Goal: Transaction & Acquisition: Purchase product/service

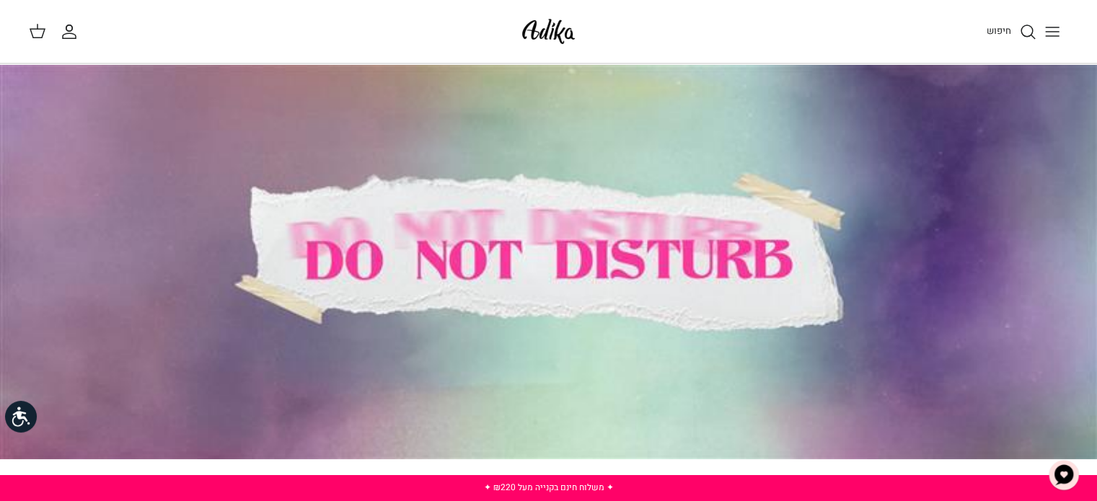
click at [1064, 31] on button "Toggle menu" at bounding box center [1053, 32] width 32 height 32
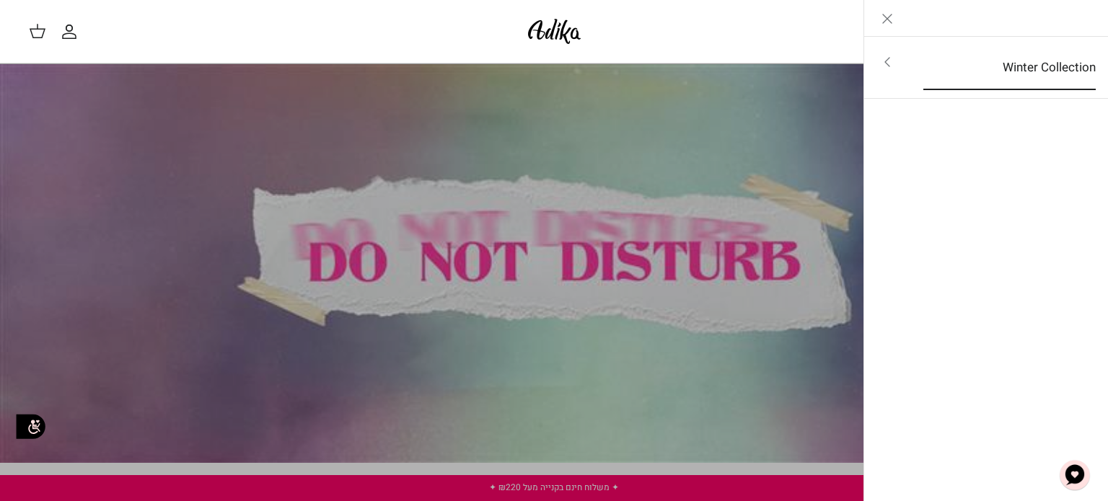
click at [944, 54] on link "Winter Collection" at bounding box center [1010, 67] width 198 height 45
click at [958, 45] on link "לכל הפריטים" at bounding box center [987, 63] width 230 height 36
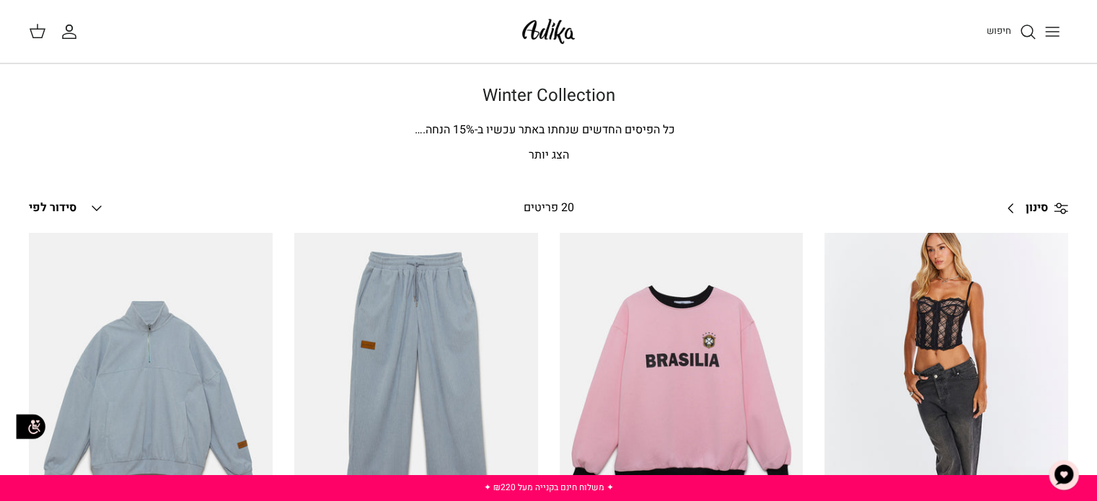
click at [1014, 44] on div "חיפוש" at bounding box center [831, 32] width 475 height 32
click at [1021, 26] on icon "חיפוש" at bounding box center [1027, 31] width 17 height 17
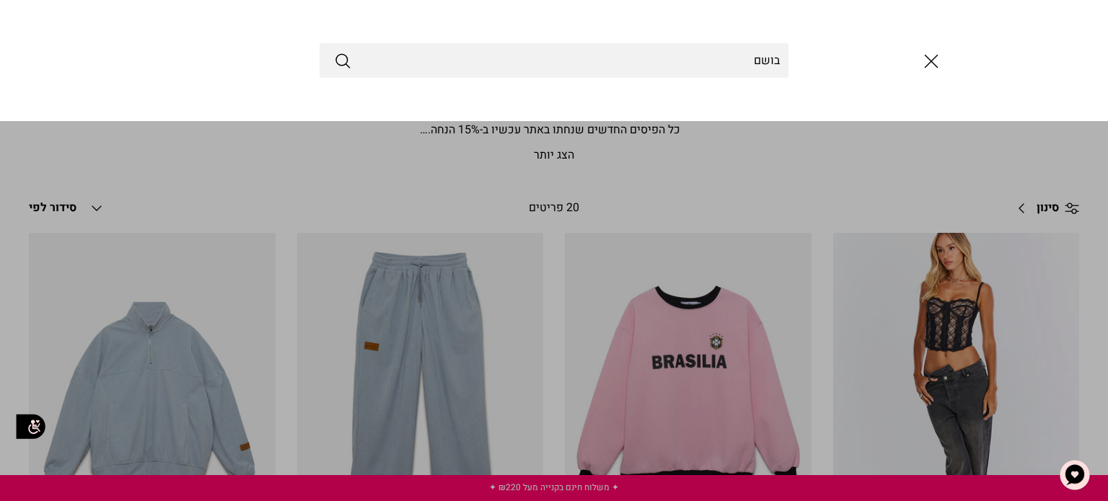
type input "בושם"
click at [334, 51] on button "Submit" at bounding box center [342, 60] width 17 height 19
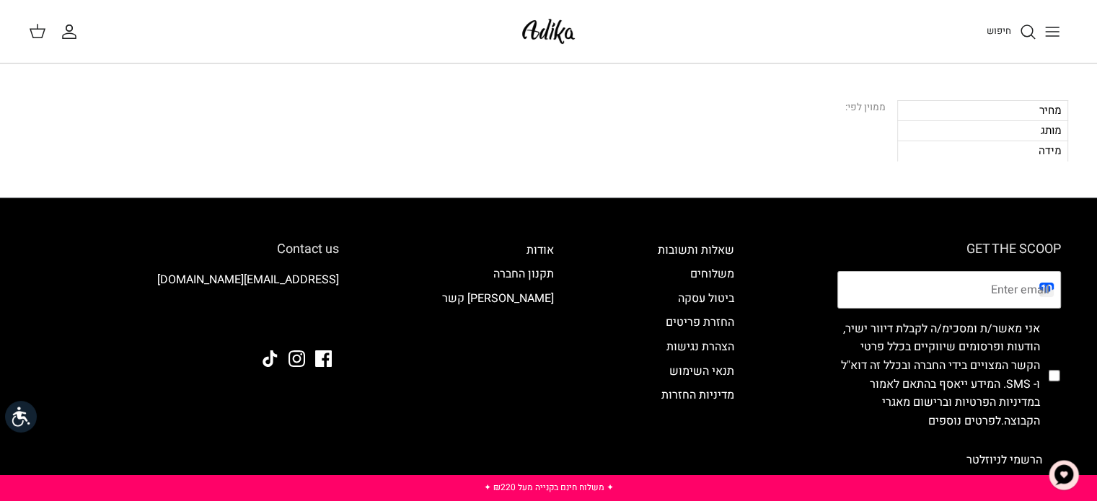
click at [1009, 25] on span "חיפוש" at bounding box center [999, 31] width 25 height 14
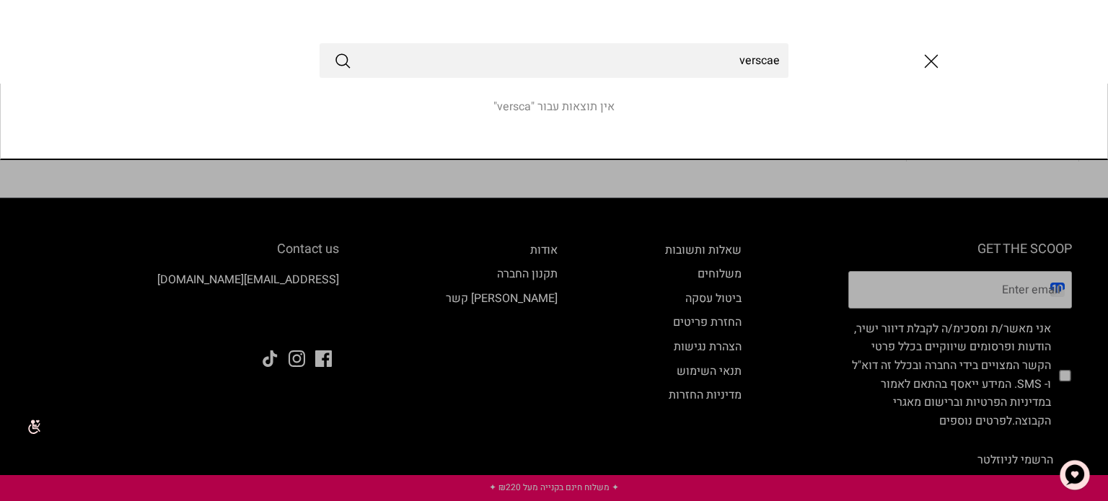
type input "verscae"
click at [334, 51] on button "Submit" at bounding box center [342, 60] width 17 height 19
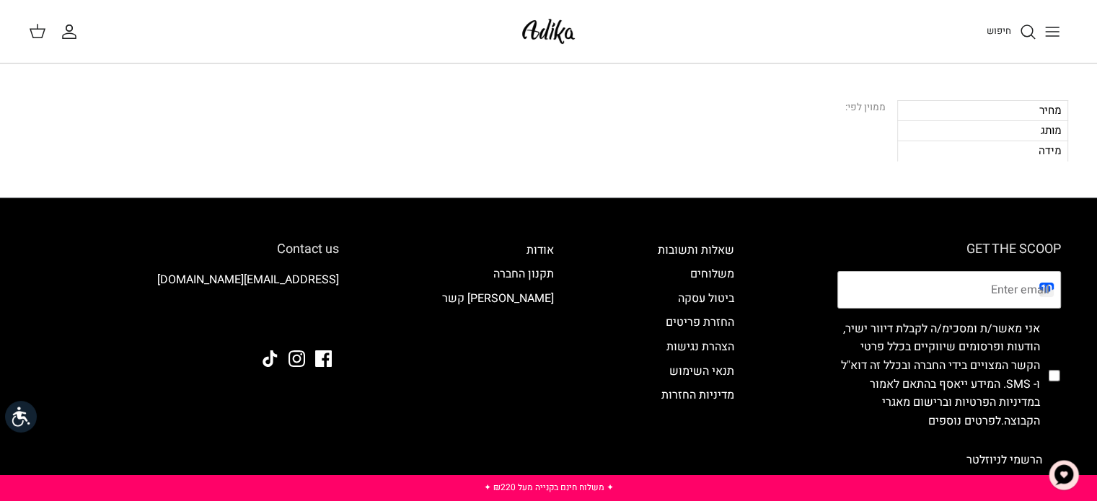
click at [1005, 32] on span "חיפוש" at bounding box center [999, 31] width 25 height 14
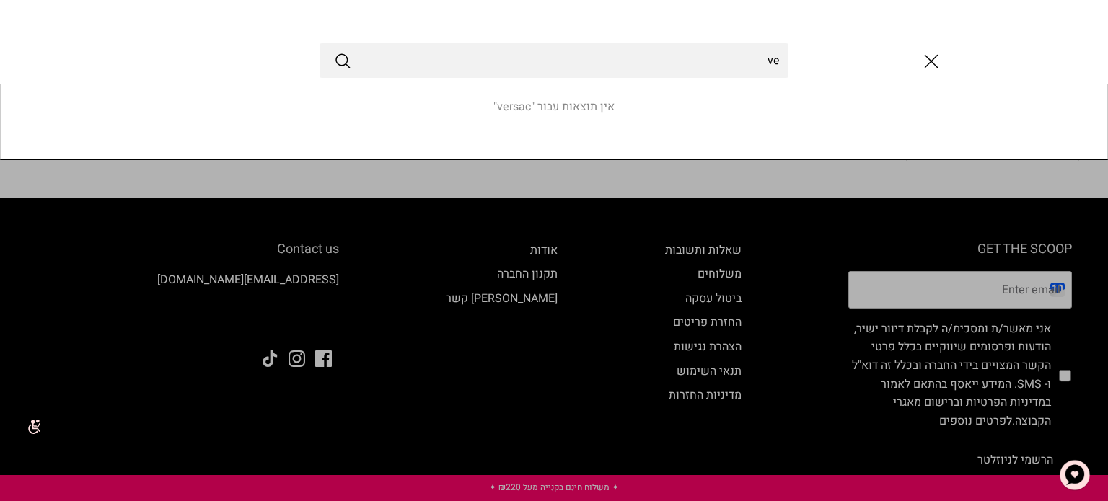
type input "v"
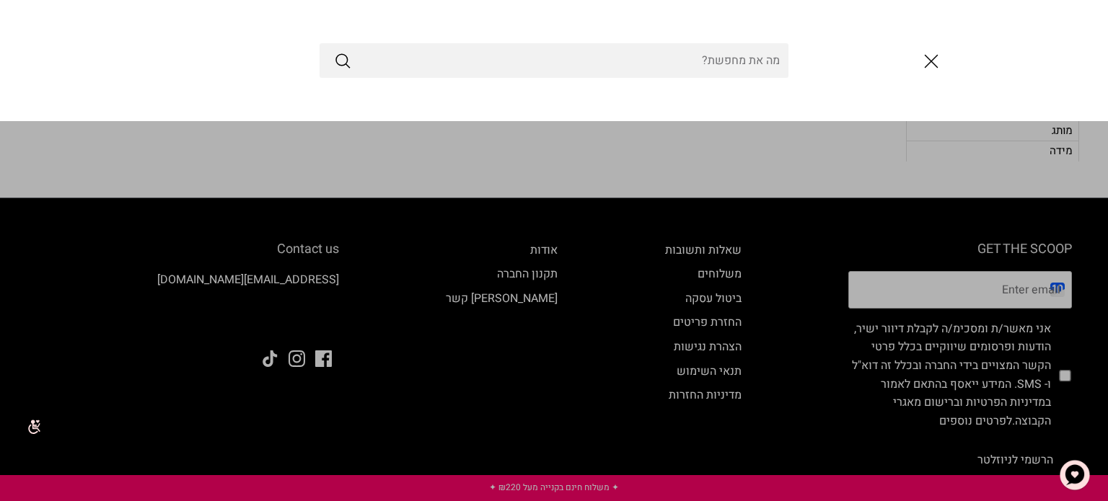
click at [926, 56] on line "סגור" at bounding box center [932, 62] width 12 height 12
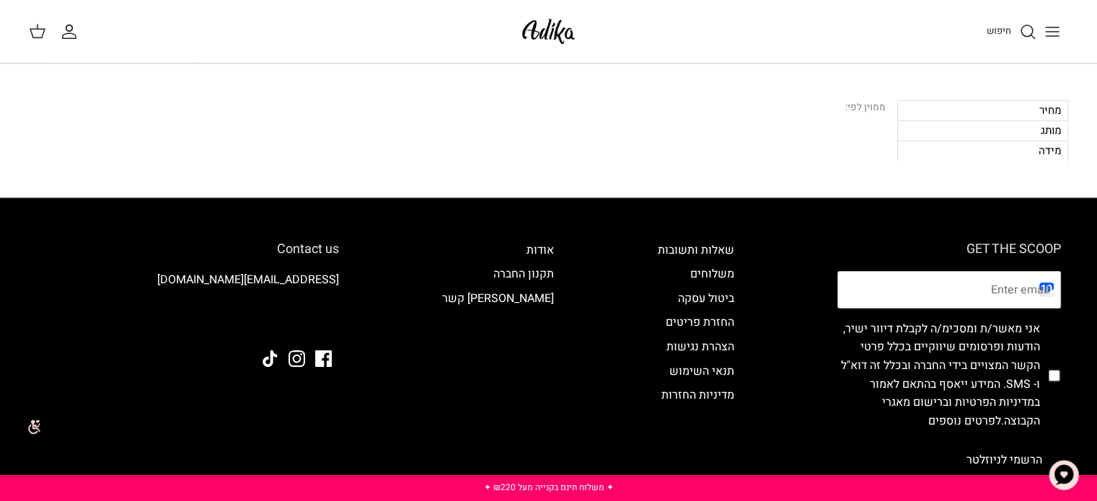
click at [1045, 31] on icon "Toggle menu" at bounding box center [1052, 31] width 17 height 17
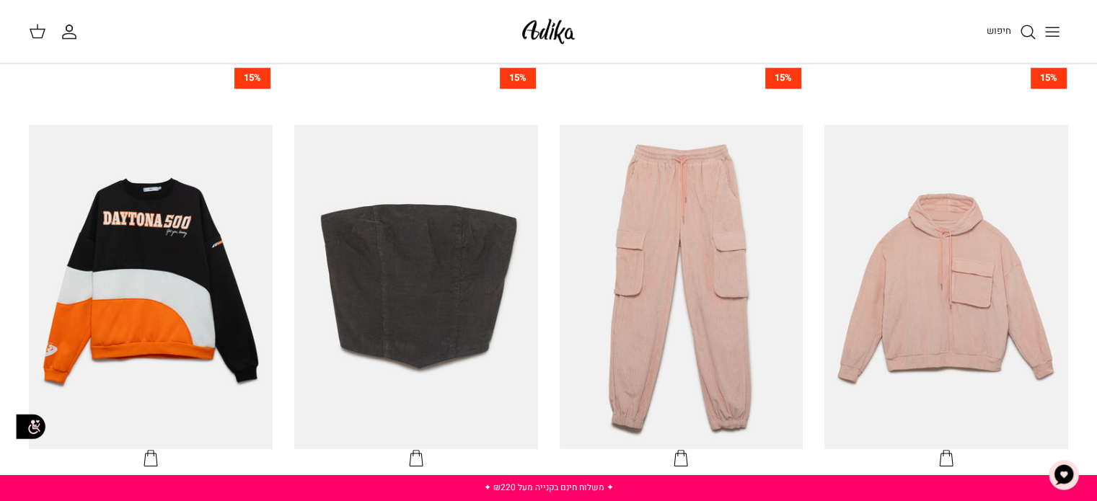
scroll to position [851, 0]
